Goal: Navigation & Orientation: Find specific page/section

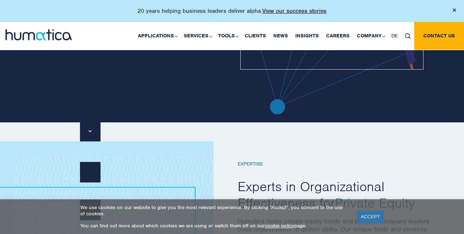
scroll to position [287, 0]
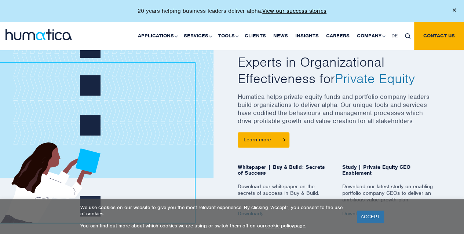
click at [289, 64] on h2 "Experts in Organizational Effectiveness for Private Equity" at bounding box center [337, 70] width 198 height 33
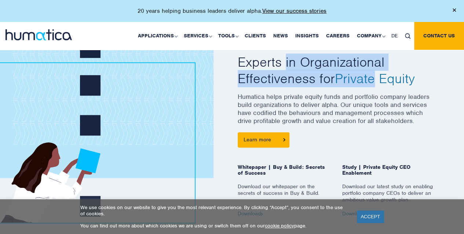
drag, startPoint x: 289, startPoint y: 64, endPoint x: 346, endPoint y: 75, distance: 58.2
click at [346, 75] on h2 "Experts in Organizational Effectiveness for Private Equity" at bounding box center [337, 70] width 198 height 33
click at [346, 75] on span "Private Equity" at bounding box center [375, 78] width 80 height 17
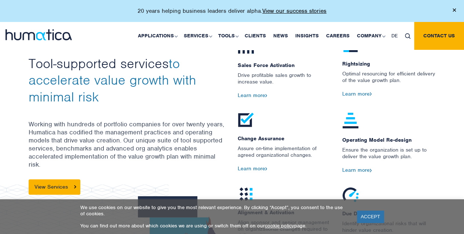
scroll to position [768, 0]
click at [54, 121] on p "Working with hundreds of portfolio companies for over twenty years, Humatica ha…" at bounding box center [128, 149] width 198 height 59
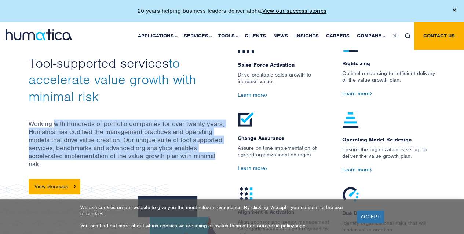
drag, startPoint x: 54, startPoint y: 121, endPoint x: 195, endPoint y: 155, distance: 144.6
click at [195, 155] on p "Working with hundreds of portfolio companies for over twenty years, Humatica ha…" at bounding box center [128, 149] width 198 height 59
drag, startPoint x: 195, startPoint y: 155, endPoint x: 59, endPoint y: 120, distance: 140.0
click at [59, 120] on p "Working with hundreds of portfolio companies for over twenty years, Humatica ha…" at bounding box center [128, 149] width 198 height 59
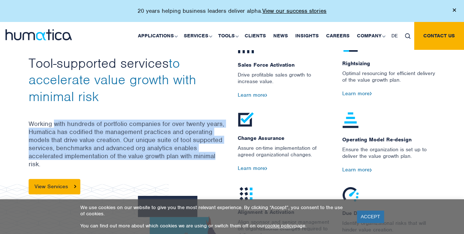
click at [59, 120] on p "Working with hundreds of portfolio companies for over twenty years, Humatica ha…" at bounding box center [128, 149] width 198 height 59
drag, startPoint x: 59, startPoint y: 120, endPoint x: 216, endPoint y: 151, distance: 159.6
click at [216, 151] on p "Working with hundreds of portfolio companies for over twenty years, Humatica ha…" at bounding box center [128, 149] width 198 height 59
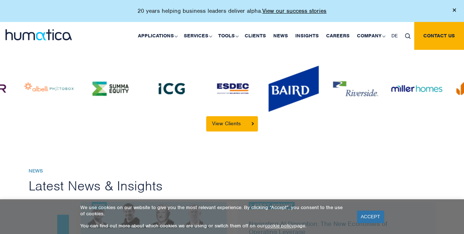
scroll to position [1652, 0]
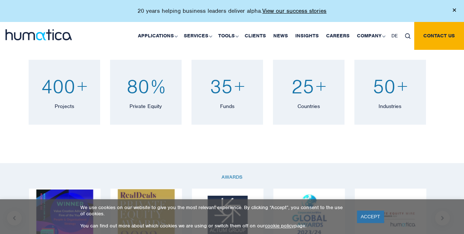
scroll to position [479, 0]
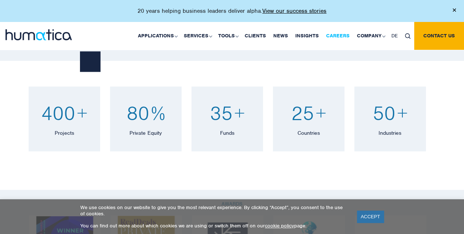
click at [347, 38] on link "Careers" at bounding box center [337, 36] width 31 height 28
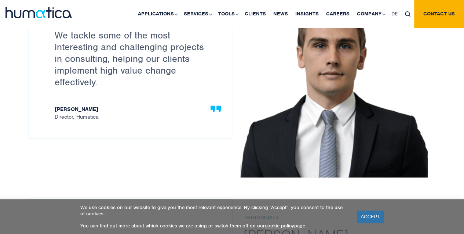
scroll to position [773, 0]
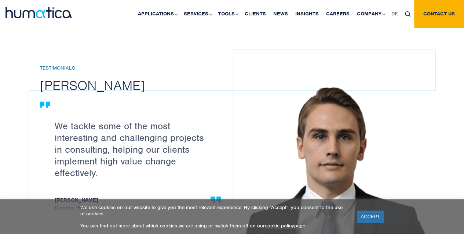
click at [79, 124] on p "We tackle some of the most interesting and challenging projects in consulting, …" at bounding box center [134, 149] width 159 height 59
drag, startPoint x: 79, startPoint y: 124, endPoint x: 172, endPoint y: 158, distance: 99.3
click at [172, 158] on p "We tackle some of the most interesting and challenging projects in consulting, …" at bounding box center [134, 149] width 159 height 59
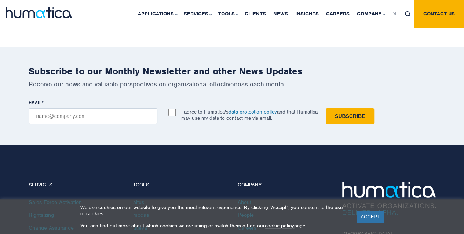
scroll to position [2453, 0]
